Goal: Information Seeking & Learning: Check status

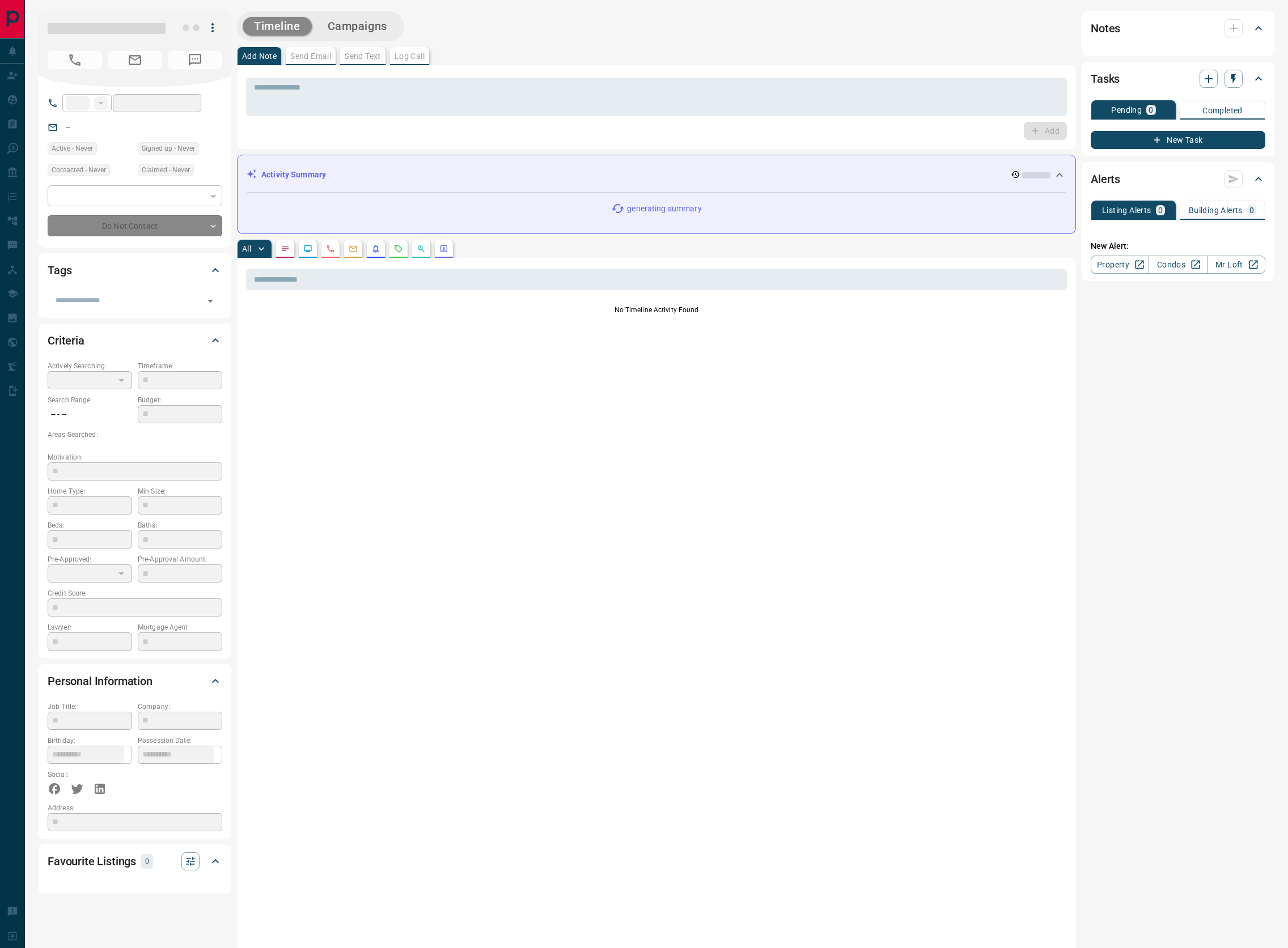
type input "**"
type input "**********"
type input "**"
type input "*"
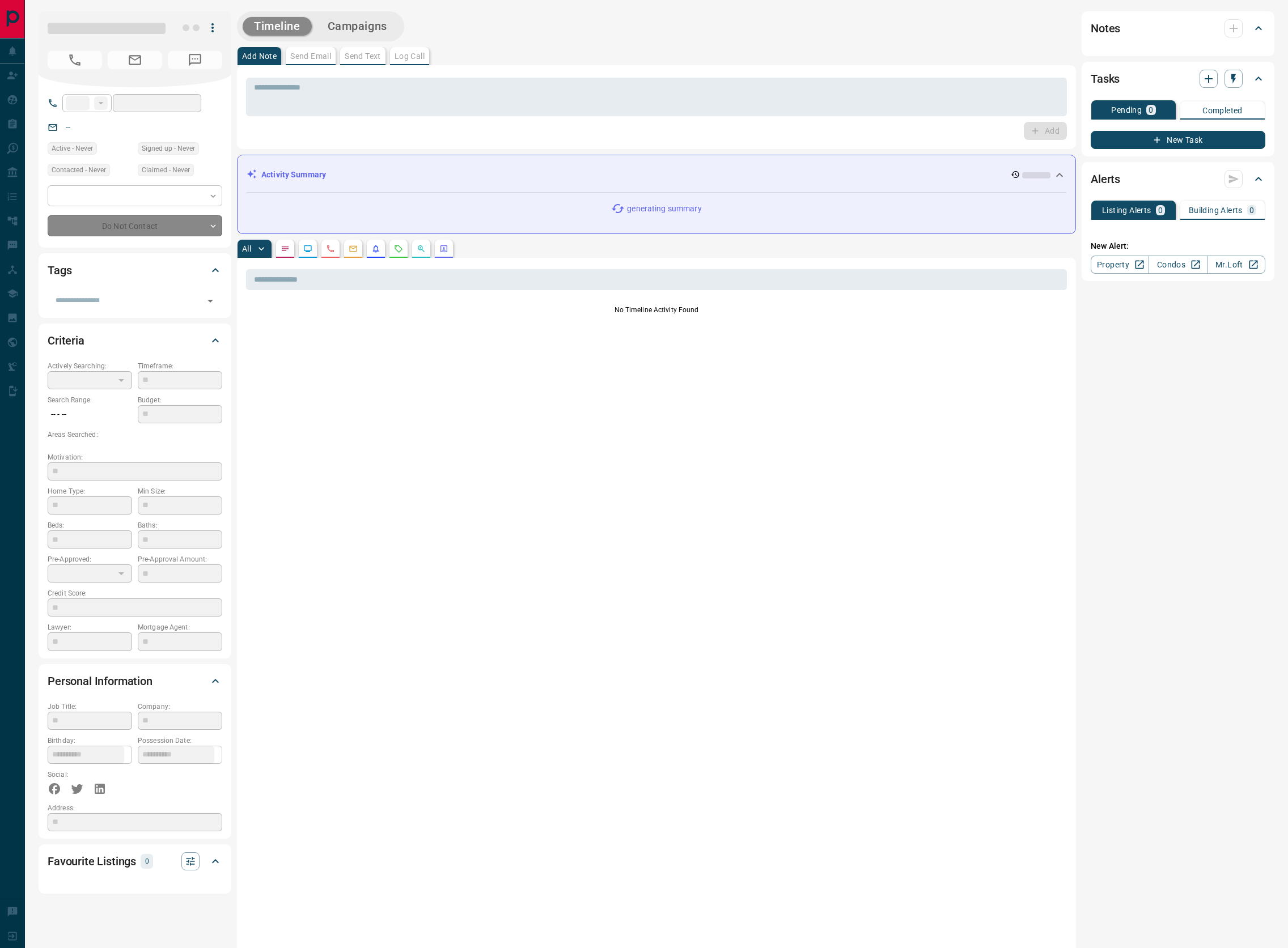
type input "**********"
type input "*******"
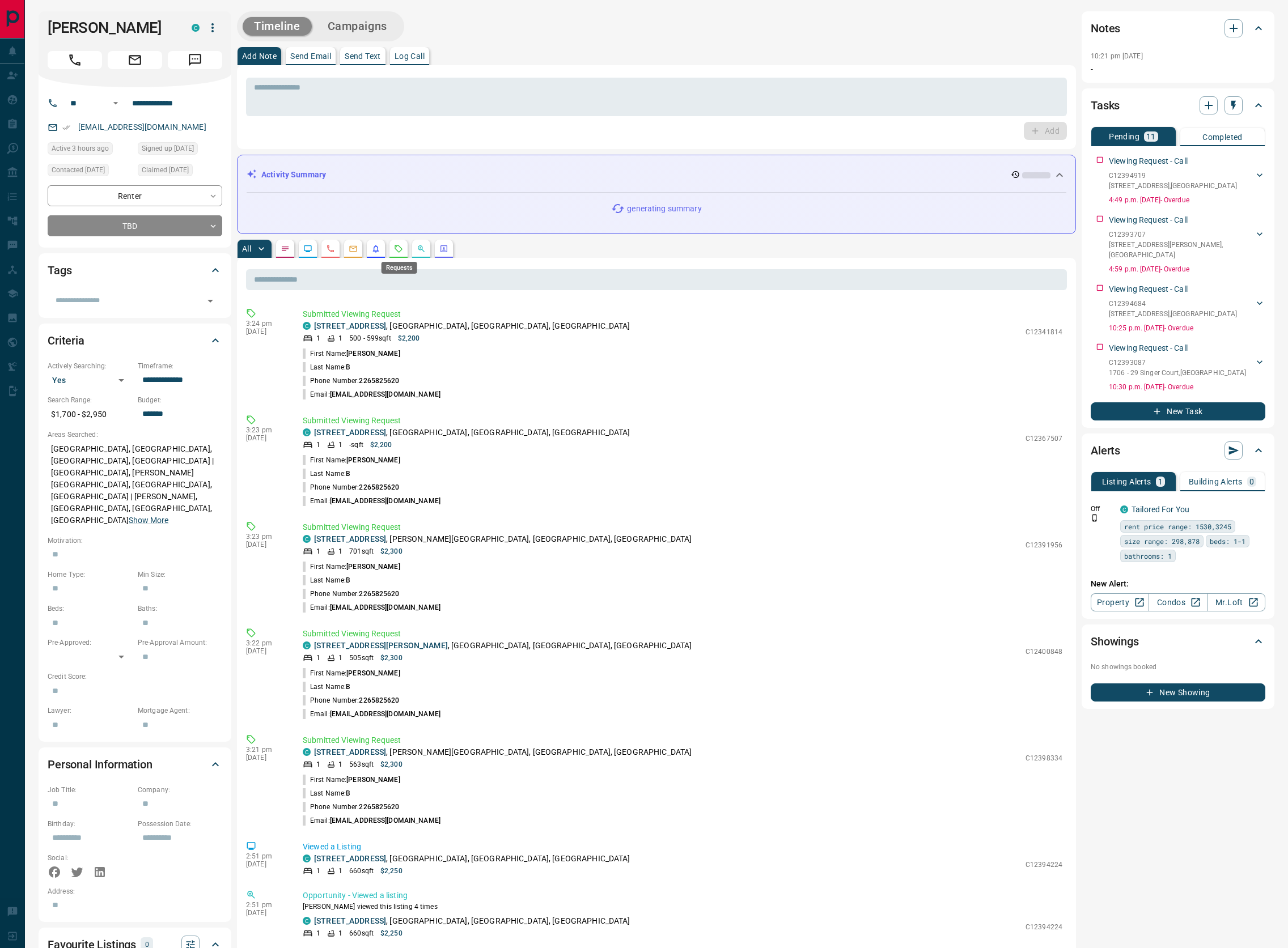
click at [401, 246] on icon "Requests" at bounding box center [399, 249] width 9 height 9
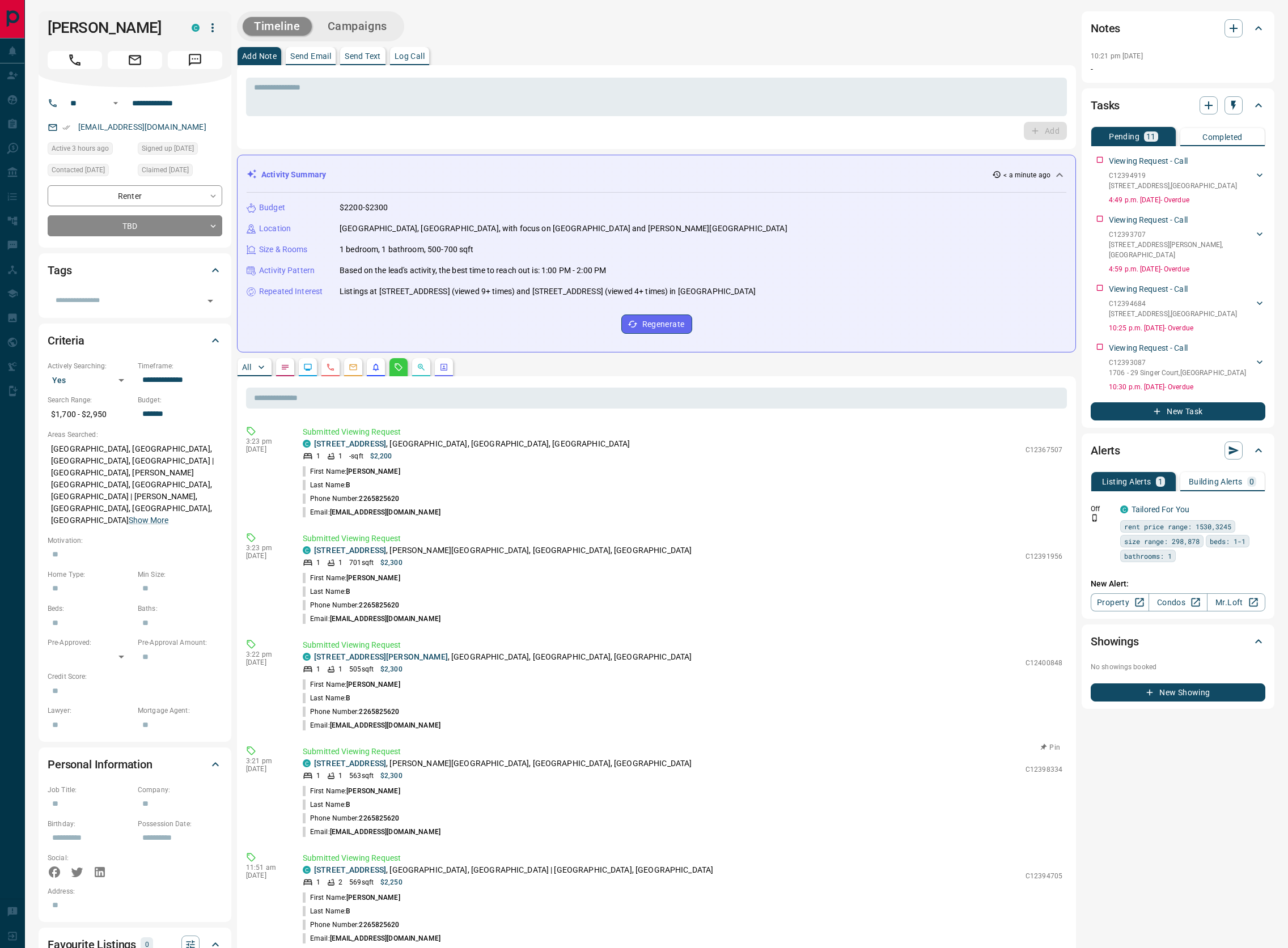
scroll to position [107, 0]
click at [380, 765] on link "[STREET_ADDRESS]" at bounding box center [350, 764] width 72 height 9
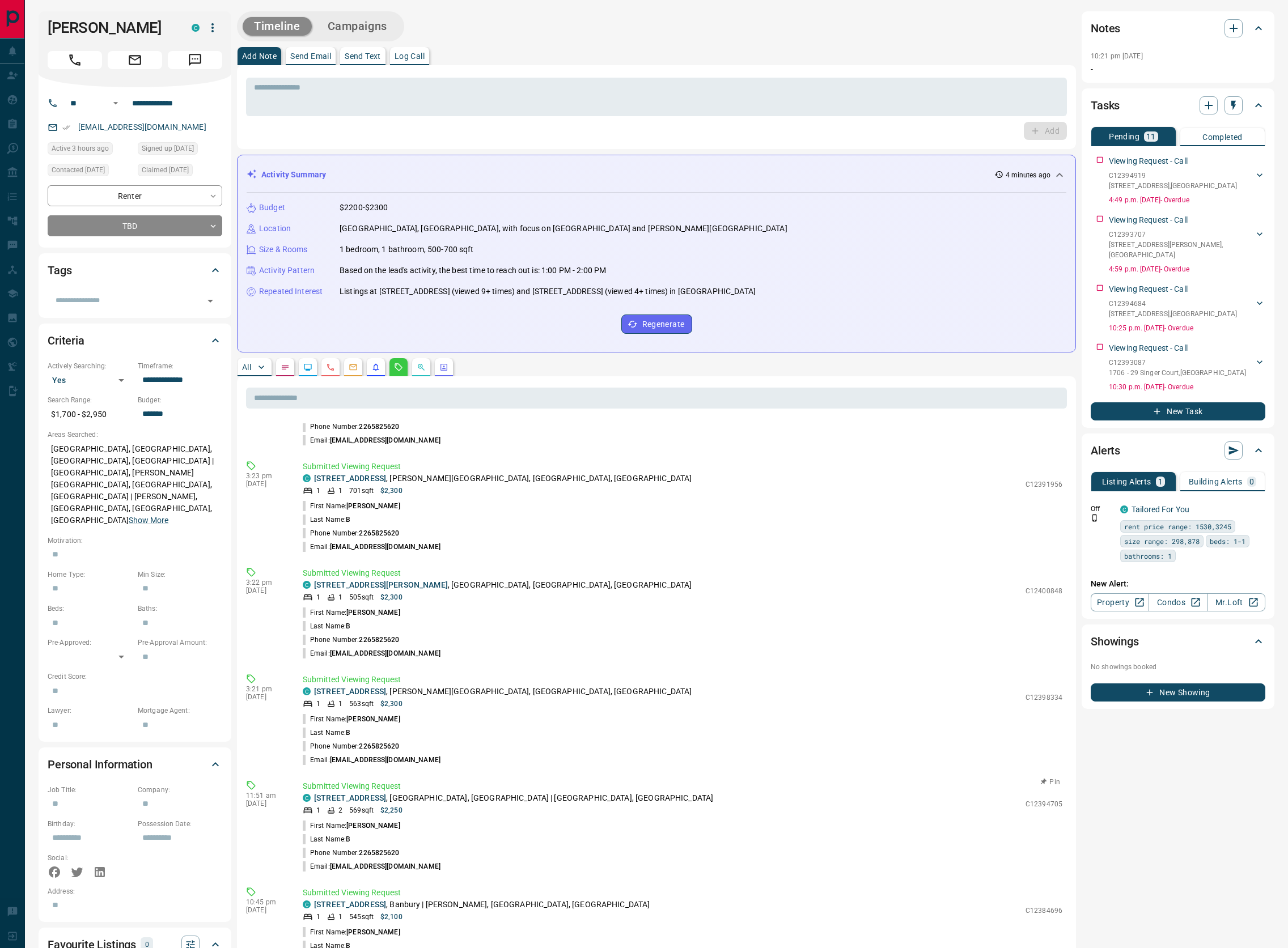
scroll to position [222, 0]
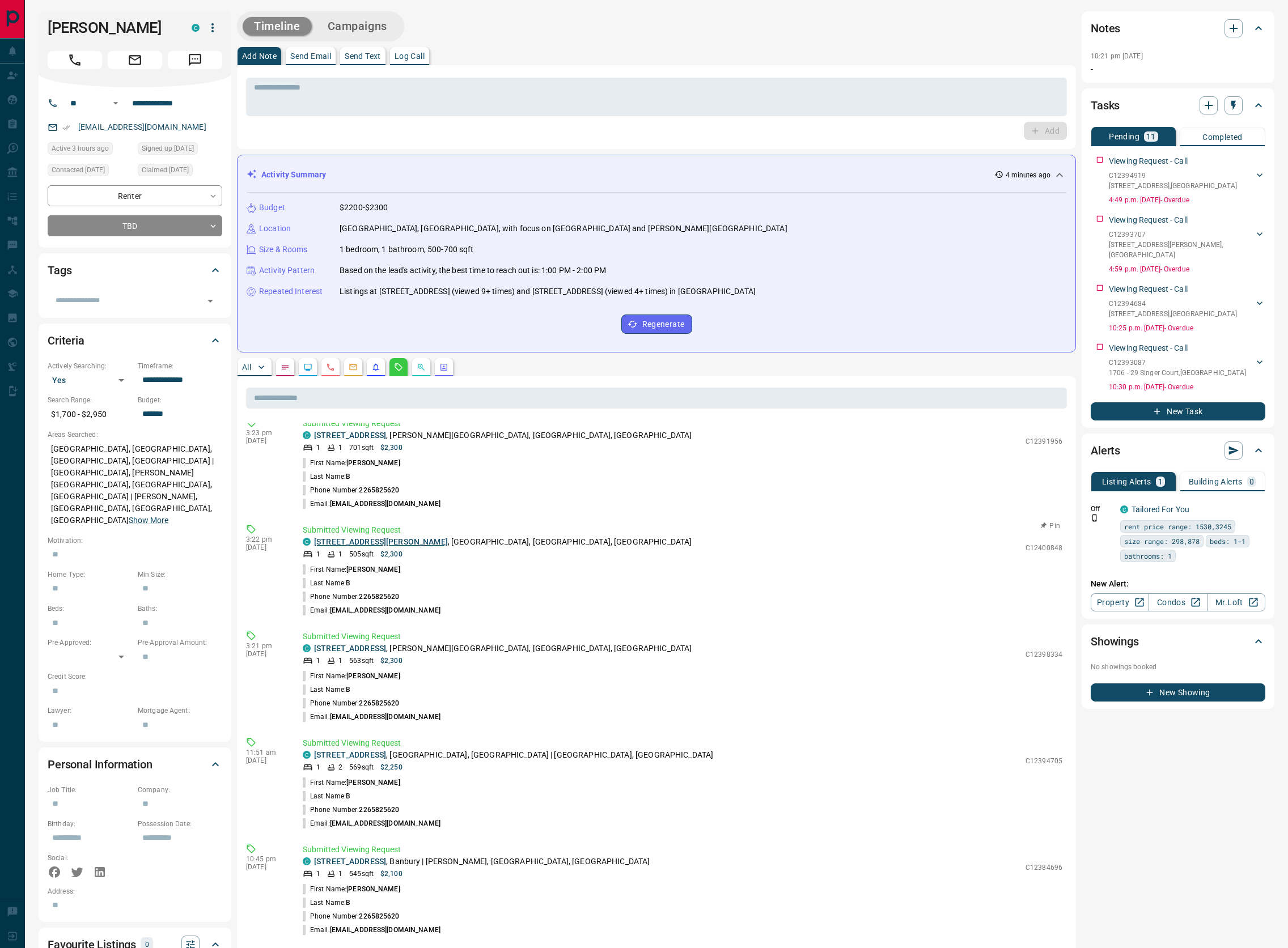
click at [378, 545] on link "[STREET_ADDRESS][PERSON_NAME]" at bounding box center [381, 542] width 133 height 9
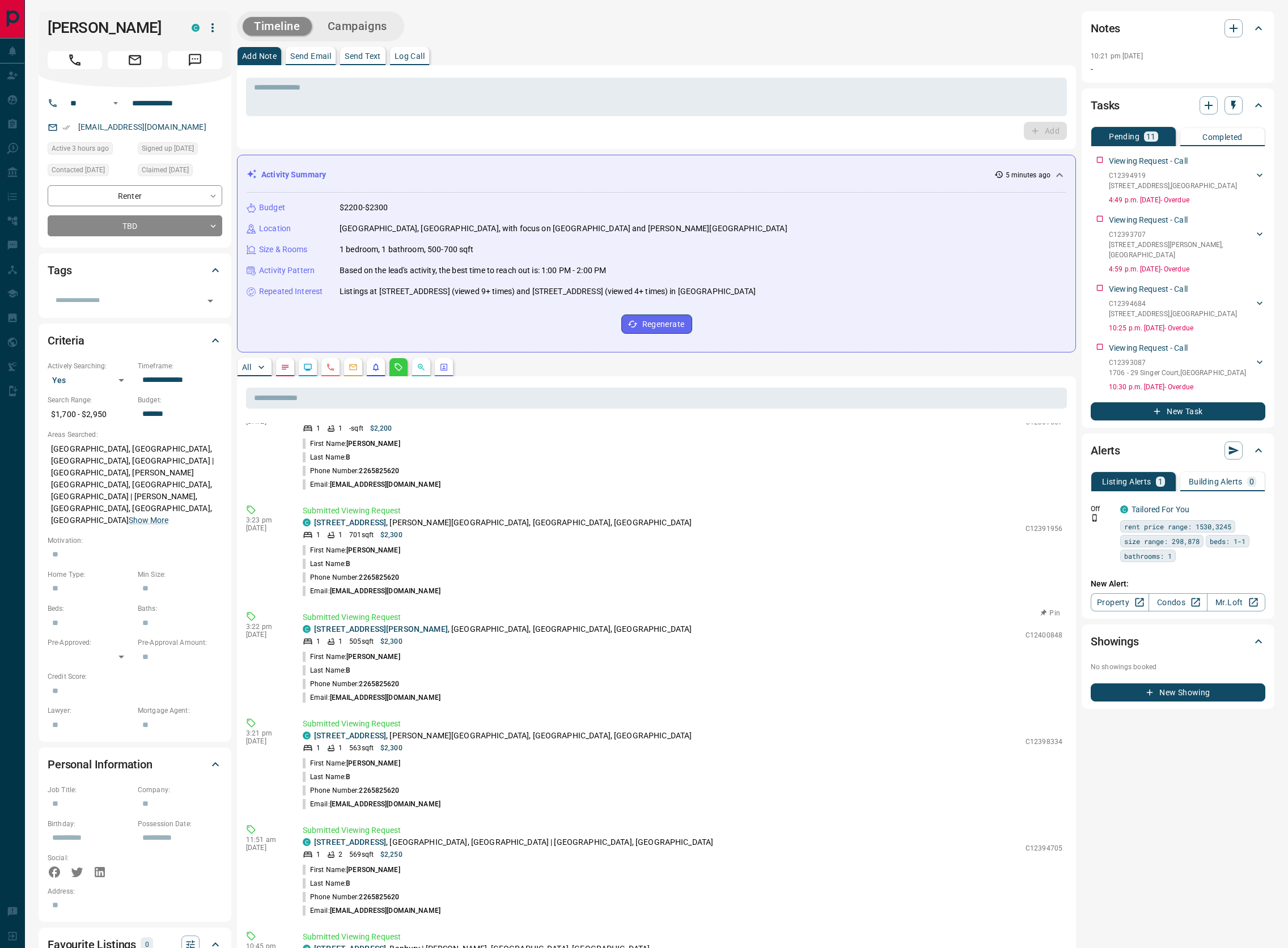
scroll to position [132, 0]
click at [375, 527] on link "[STREET_ADDRESS]" at bounding box center [350, 525] width 72 height 9
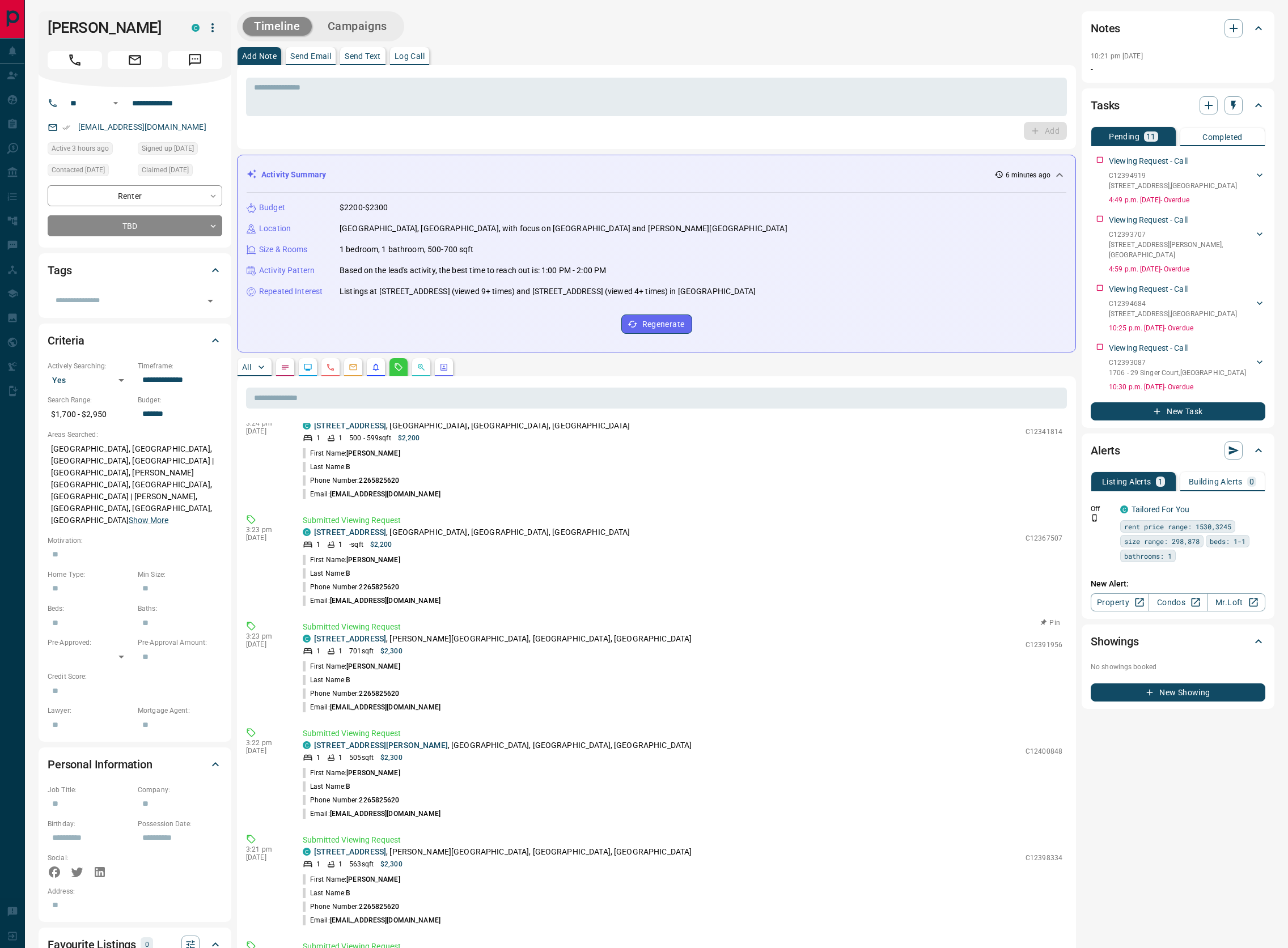
scroll to position [4, 0]
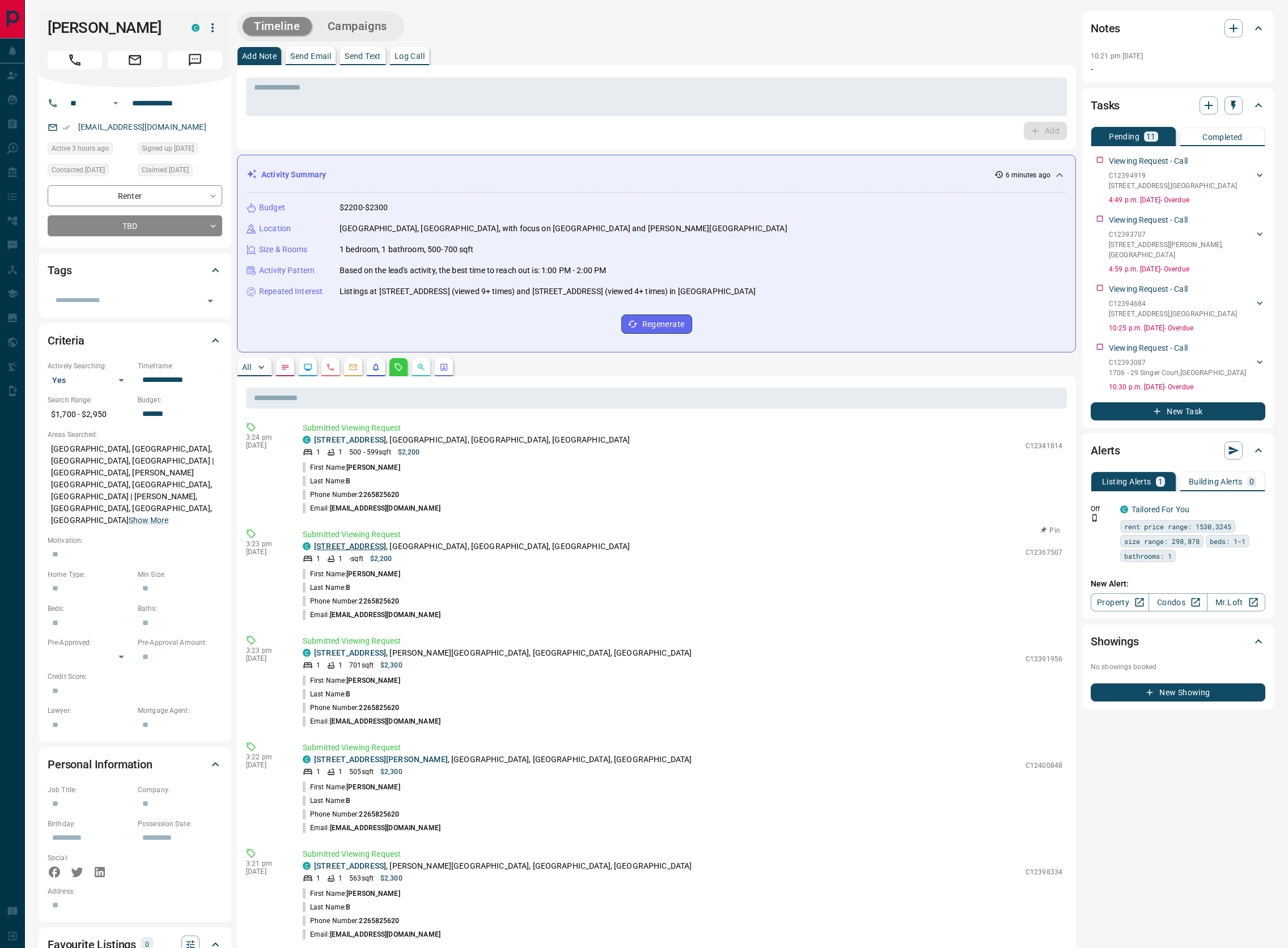
click at [384, 543] on link "[STREET_ADDRESS]" at bounding box center [350, 546] width 72 height 9
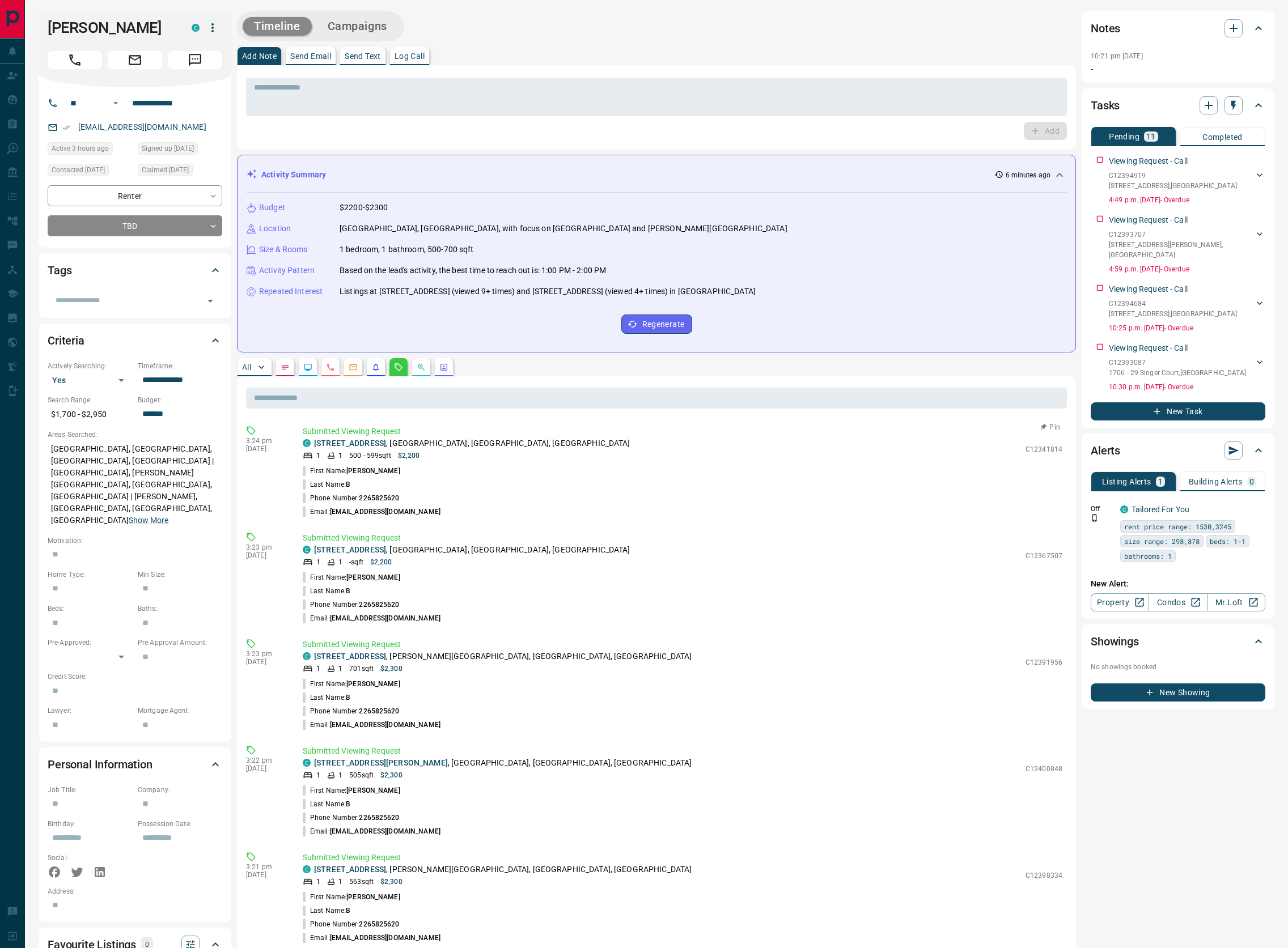
scroll to position [0, 0]
click at [386, 441] on link "[STREET_ADDRESS]" at bounding box center [350, 444] width 72 height 9
click at [386, 443] on link "[STREET_ADDRESS]" at bounding box center [350, 444] width 72 height 9
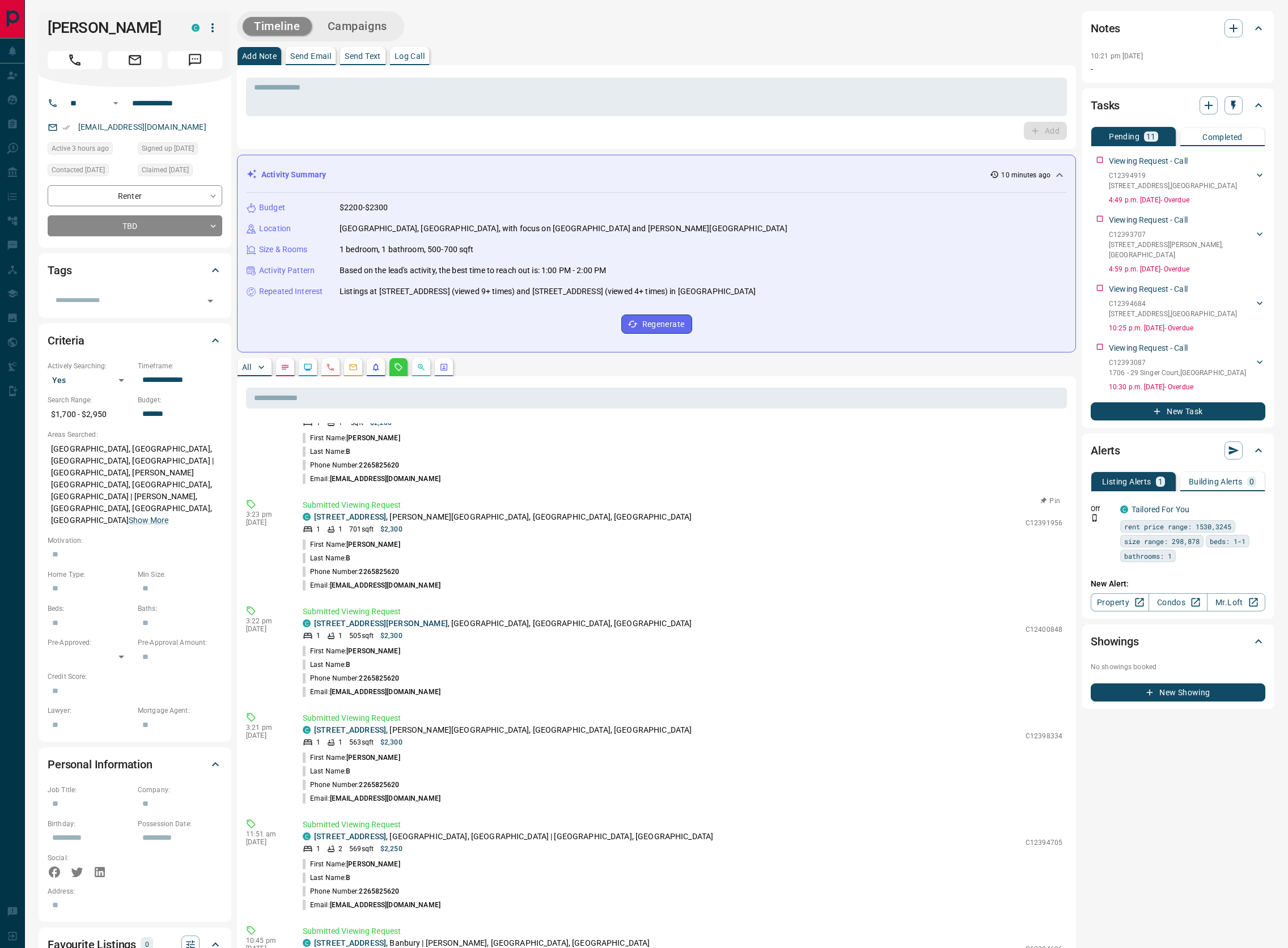
scroll to position [144, 0]
click at [386, 730] on link "[STREET_ADDRESS]" at bounding box center [350, 727] width 72 height 9
click at [385, 731] on link "[STREET_ADDRESS]" at bounding box center [350, 727] width 72 height 9
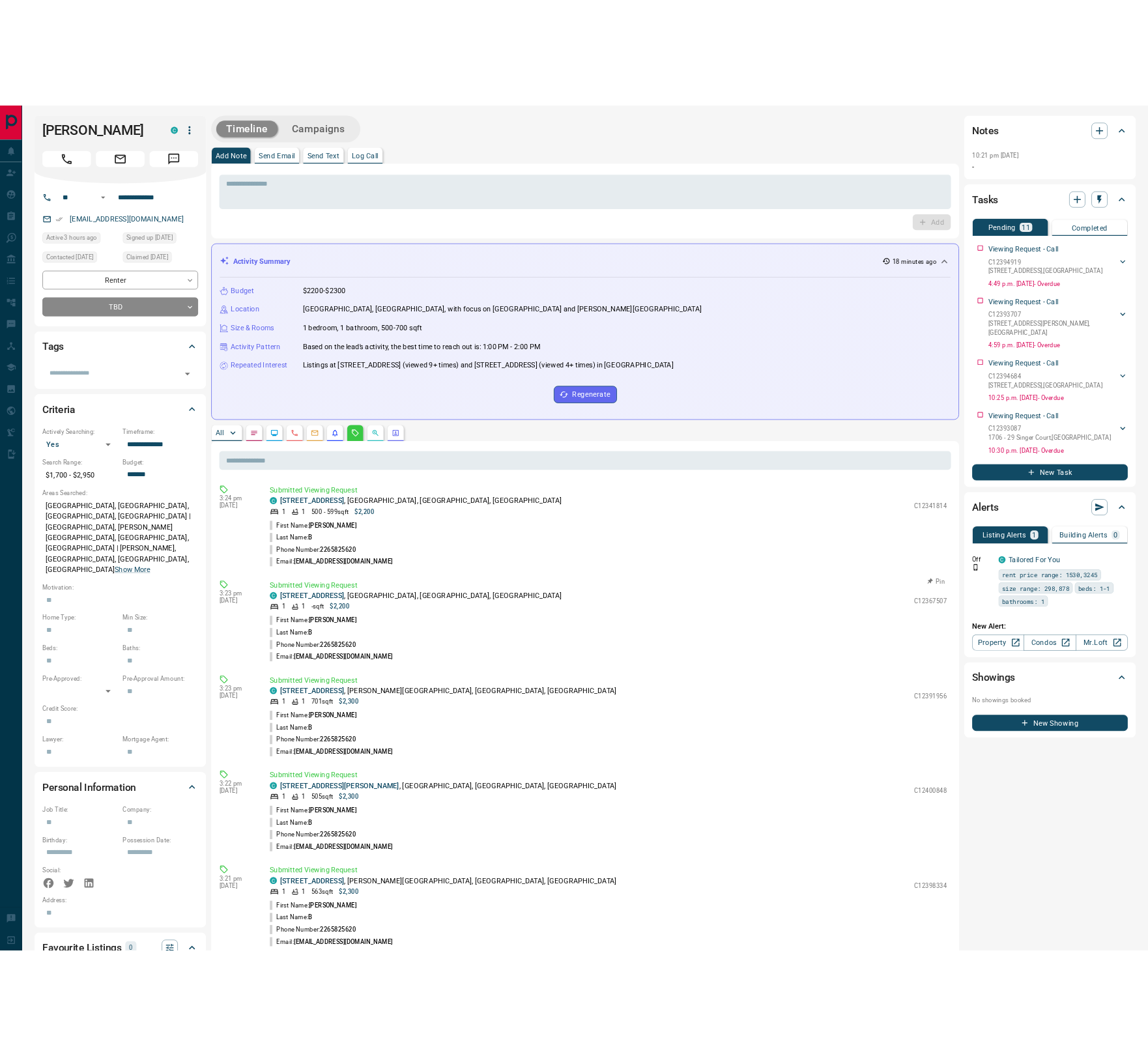
scroll to position [0, 0]
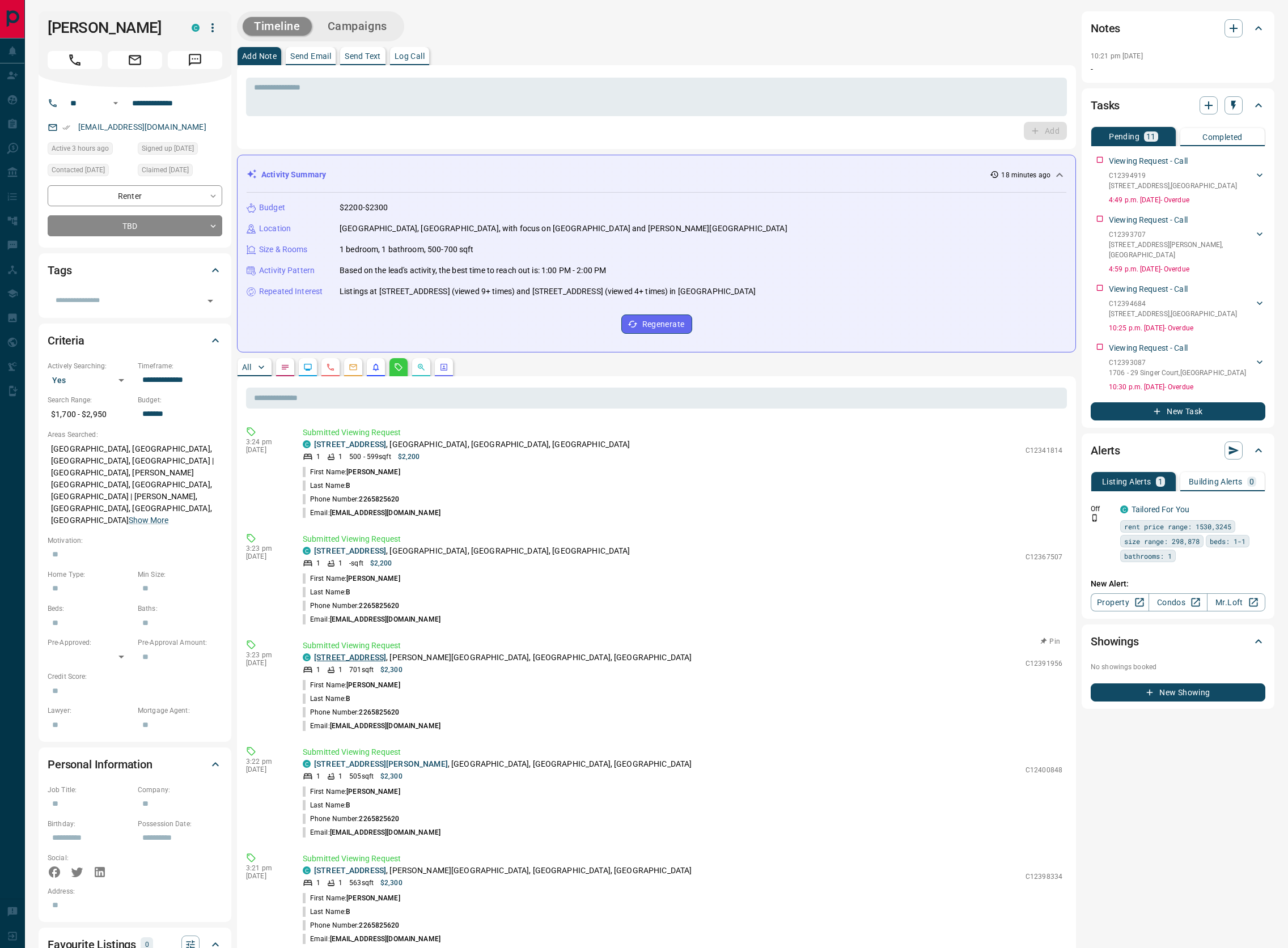
click at [381, 661] on link "[STREET_ADDRESS]" at bounding box center [350, 657] width 72 height 9
click at [400, 759] on link "[STREET_ADDRESS][PERSON_NAME]" at bounding box center [381, 764] width 133 height 9
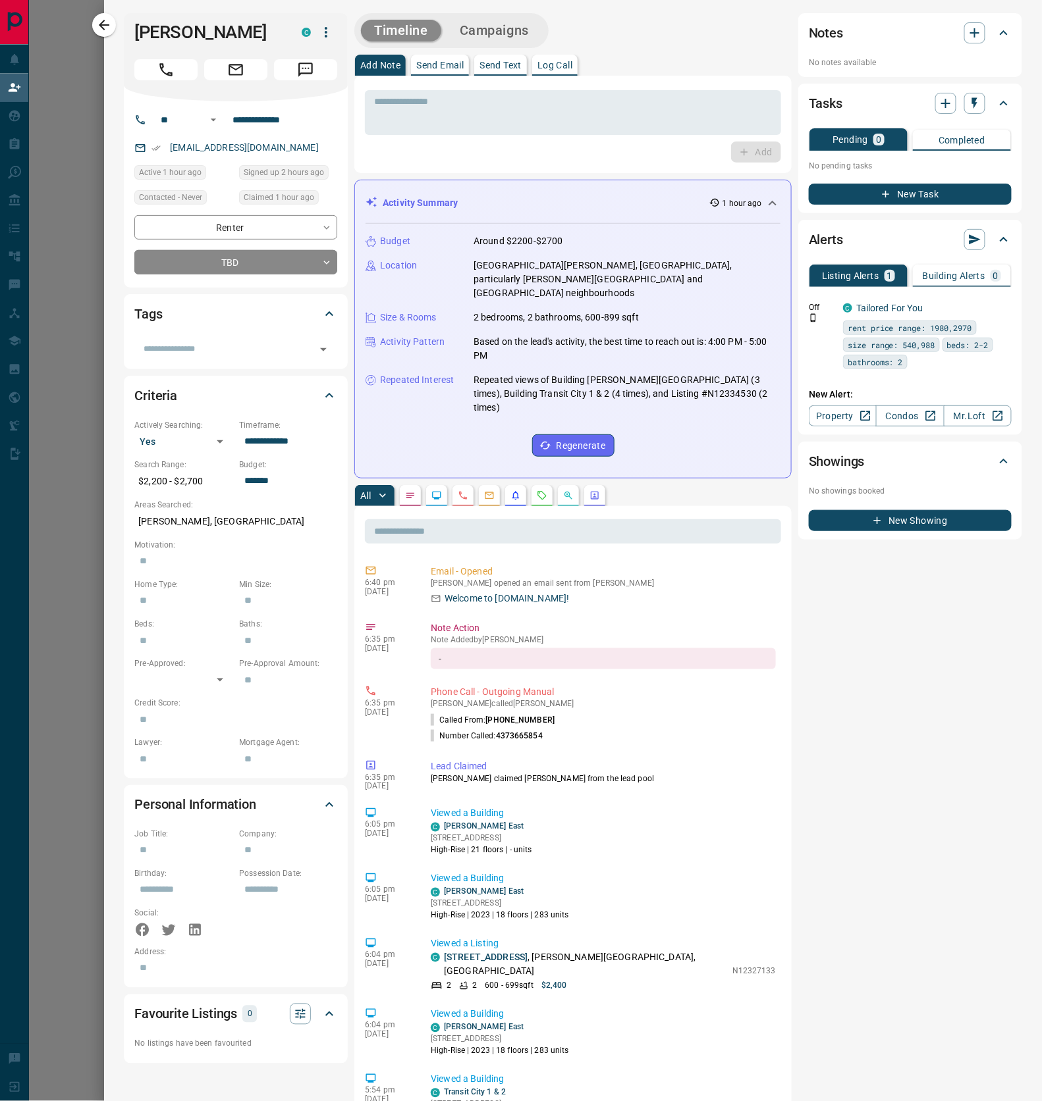
scroll to position [846, 961]
click at [103, 30] on icon "button" at bounding box center [104, 25] width 16 height 16
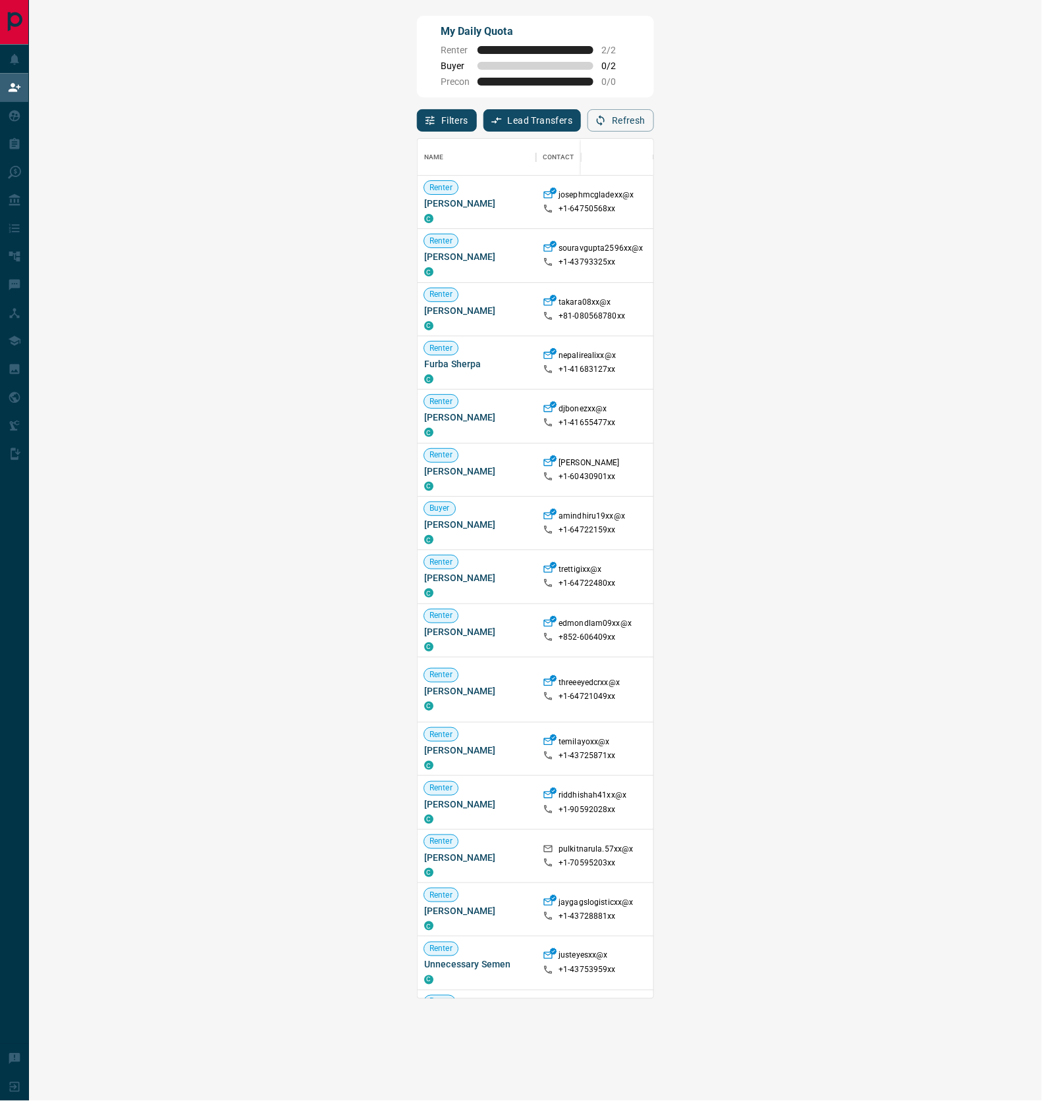
click at [926, 256] on span "Viewing Request ( 1 )" at bounding box center [962, 255] width 72 height 9
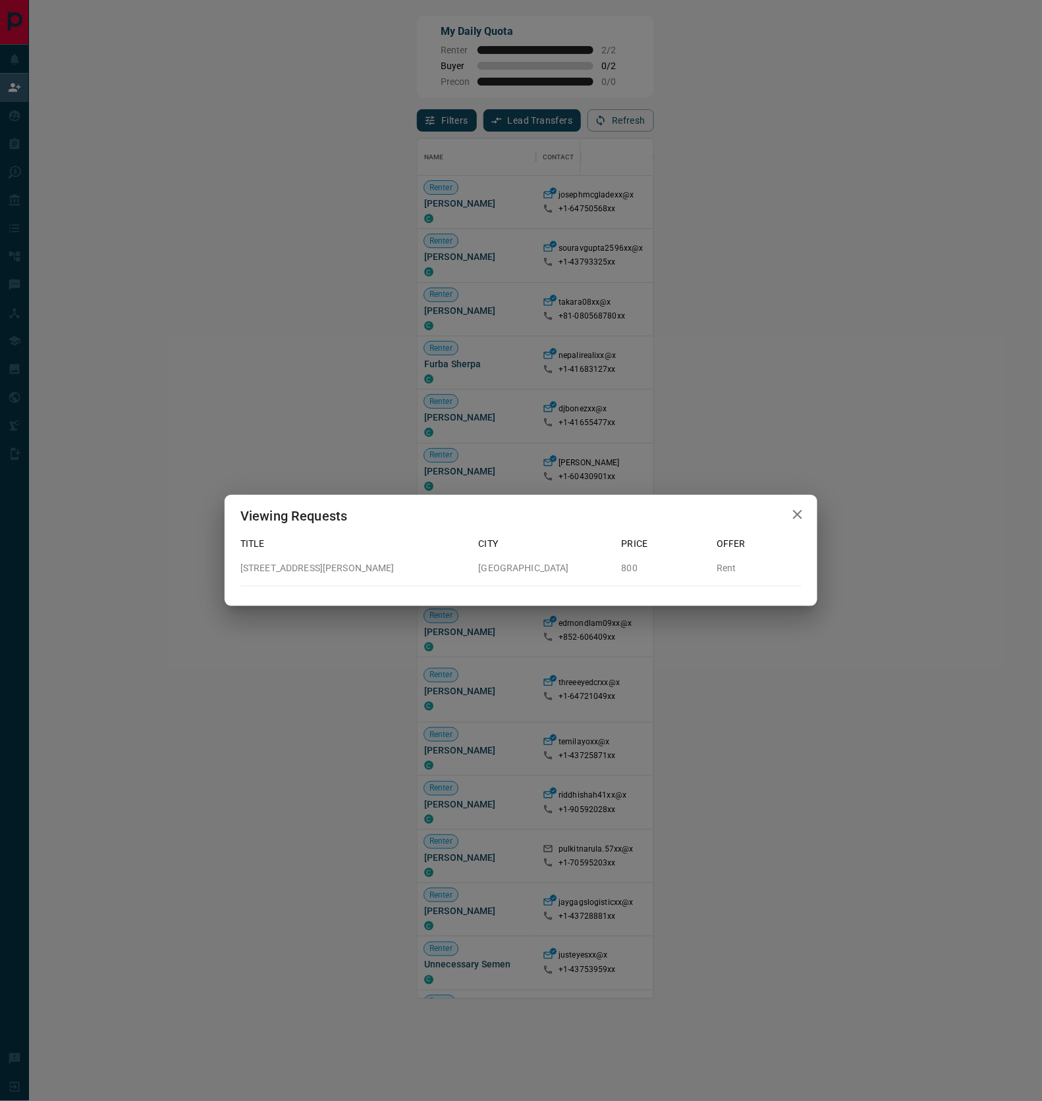
click at [803, 517] on icon "button" at bounding box center [797, 515] width 16 height 16
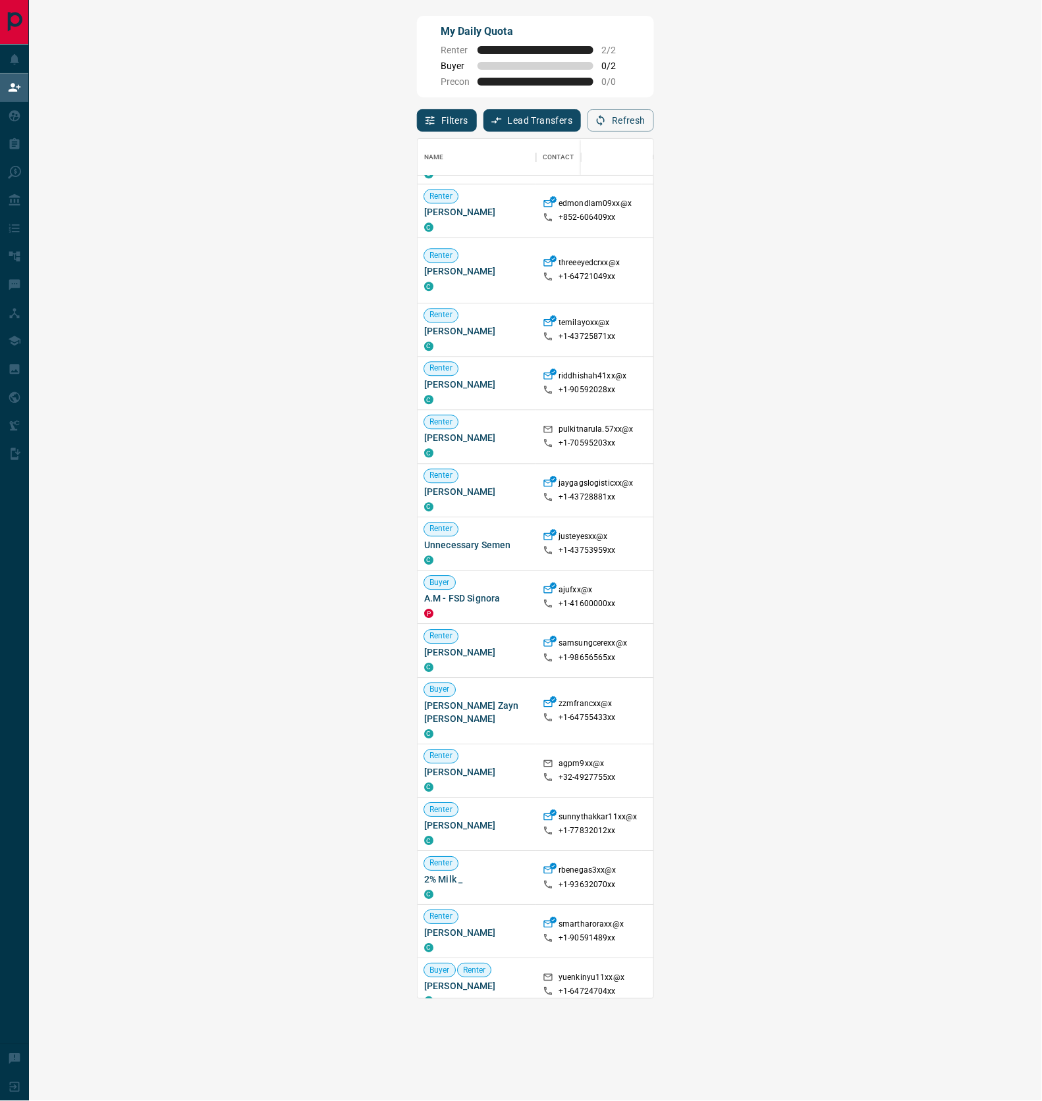
scroll to position [0, 0]
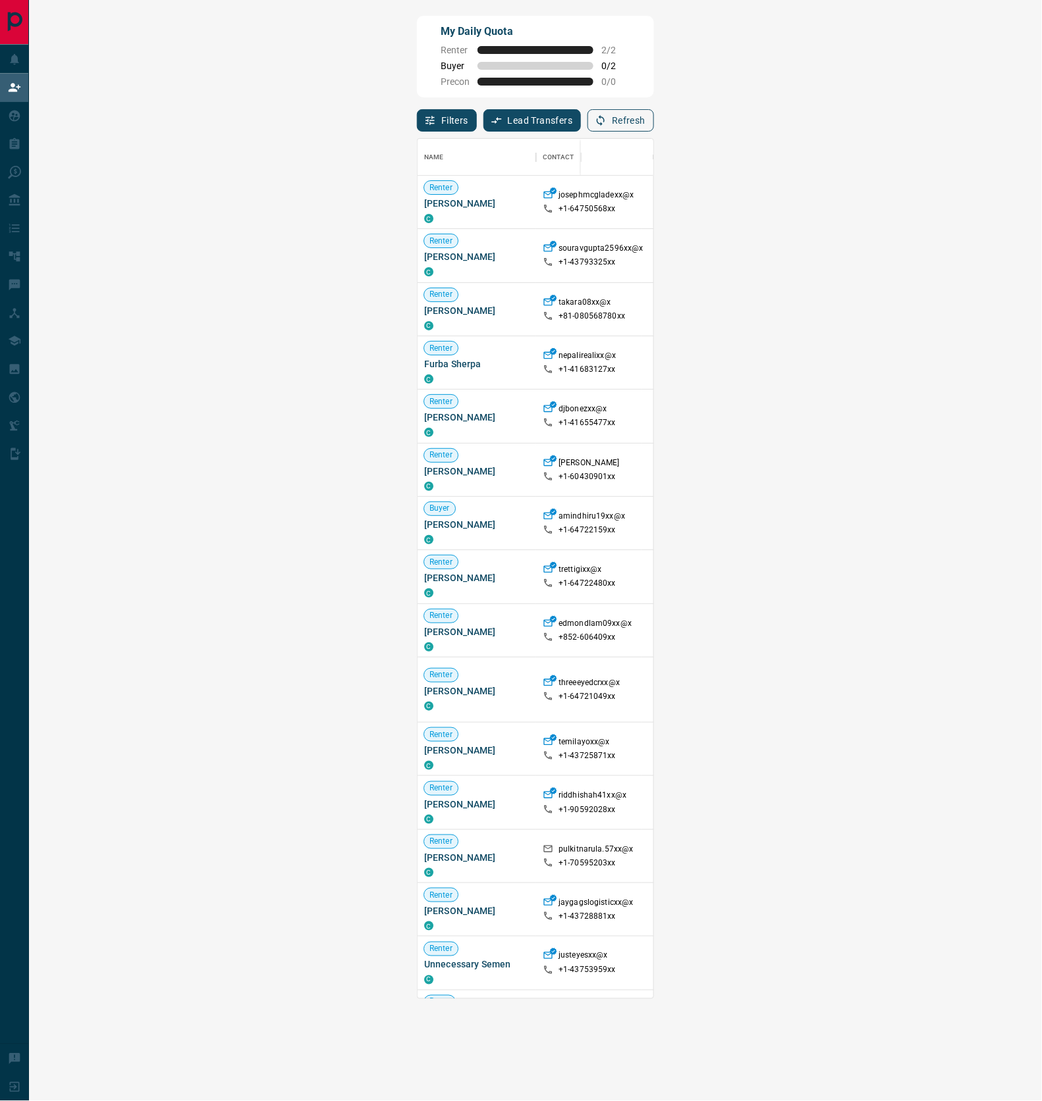
click at [654, 120] on button "Refresh" at bounding box center [620, 120] width 66 height 22
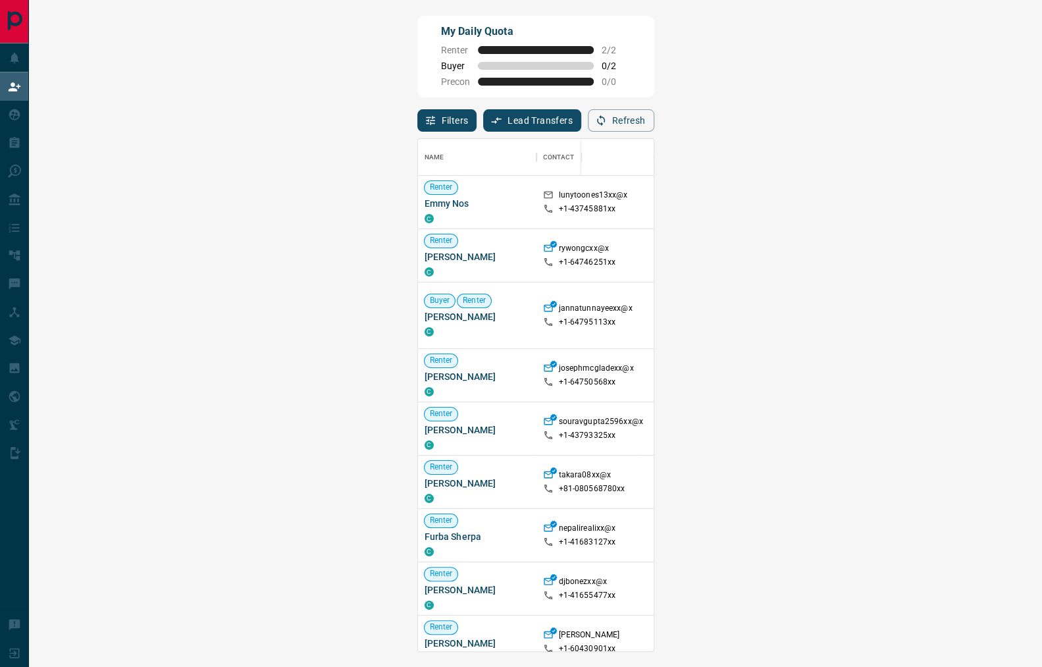
scroll to position [500, 962]
click at [654, 114] on button "Refresh" at bounding box center [621, 120] width 66 height 22
